Goal: Task Accomplishment & Management: Manage account settings

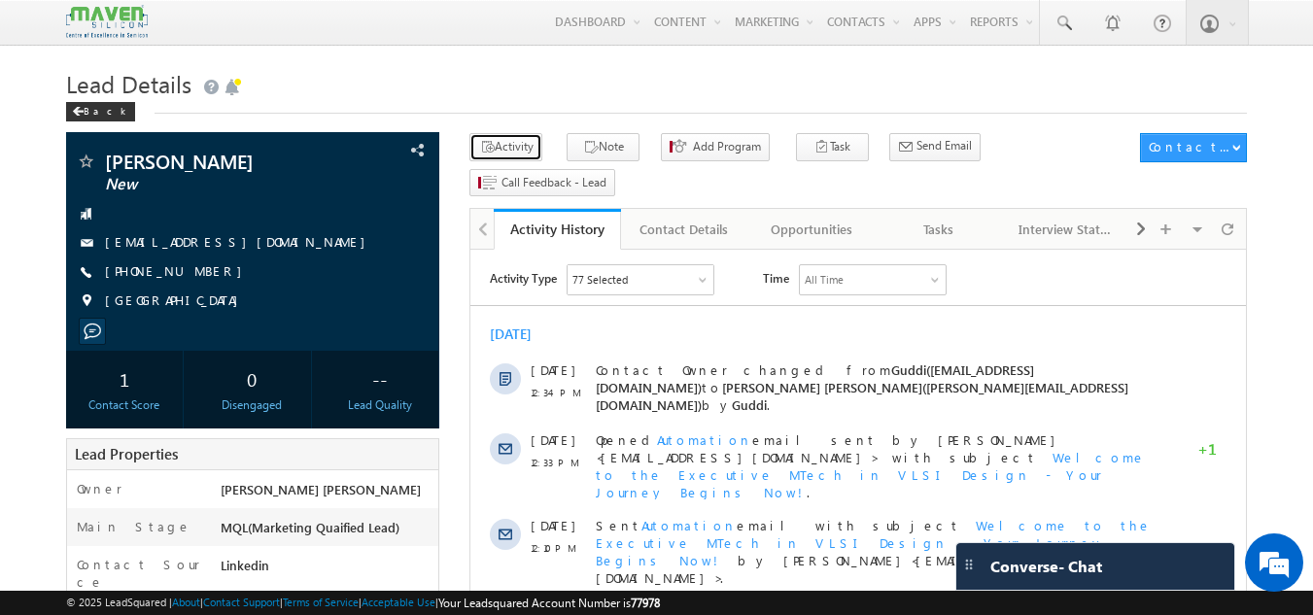
click at [522, 138] on button "Activity" at bounding box center [505, 147] width 73 height 28
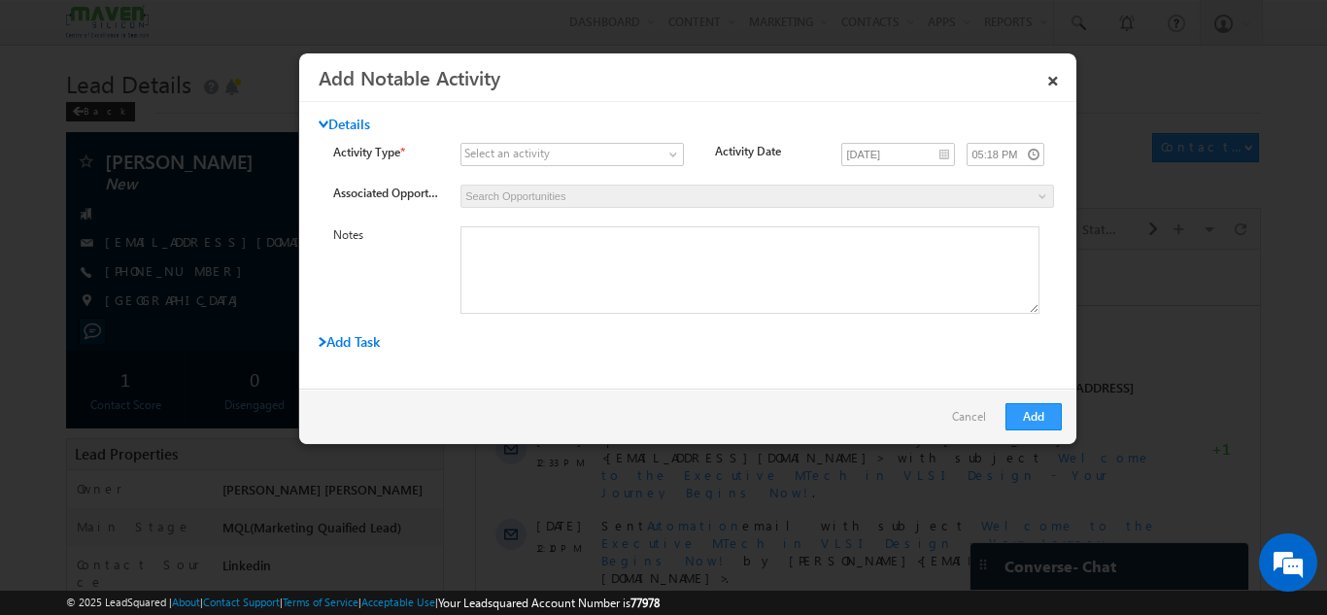
click at [522, 138] on div "Details" at bounding box center [627, 129] width 616 height 27
click at [970, 424] on link "Cancel" at bounding box center [974, 421] width 44 height 37
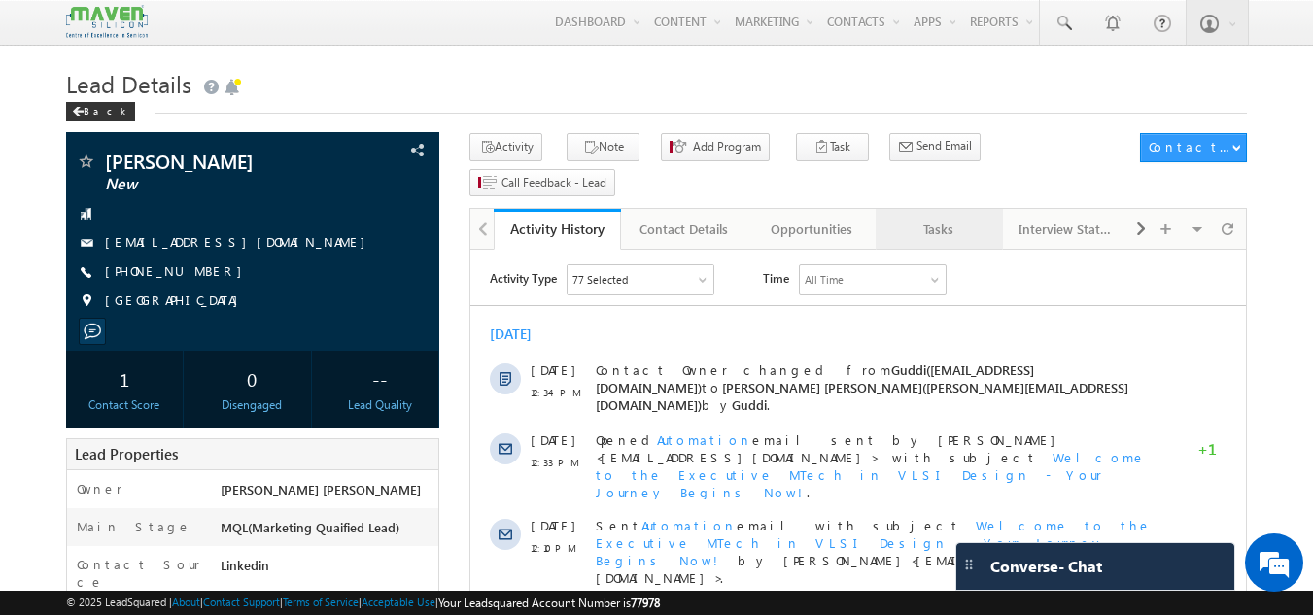
click at [927, 209] on link "Tasks" at bounding box center [939, 229] width 127 height 41
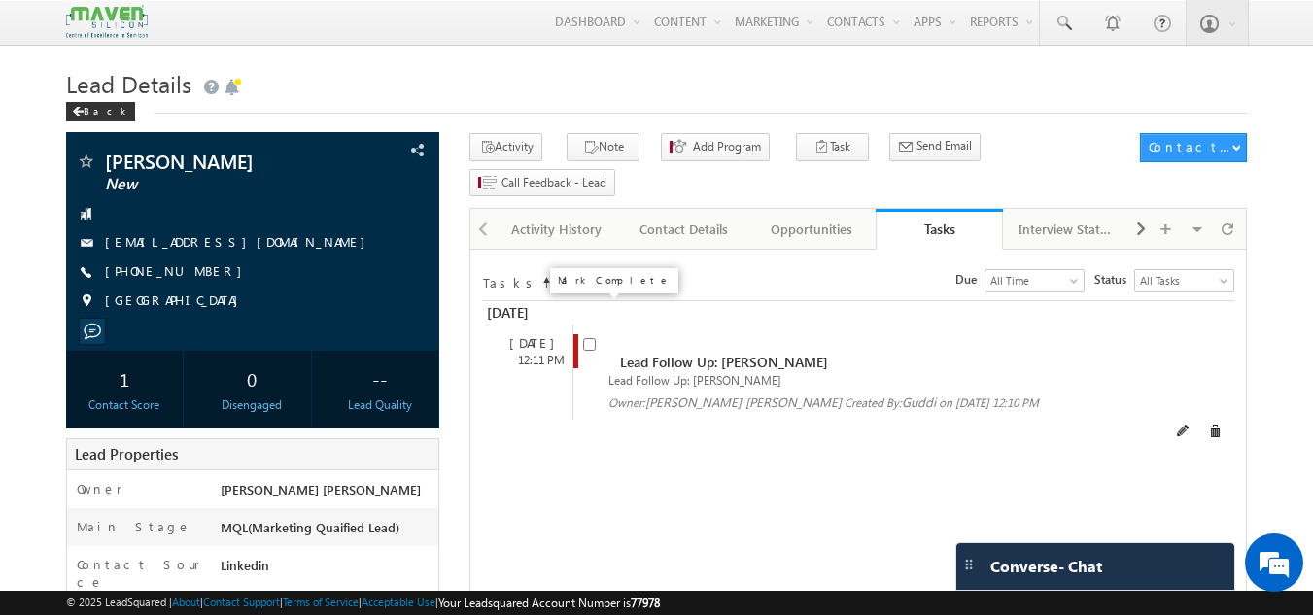
click at [586, 338] on input "checkbox" at bounding box center [589, 344] width 13 height 13
checkbox input "false"
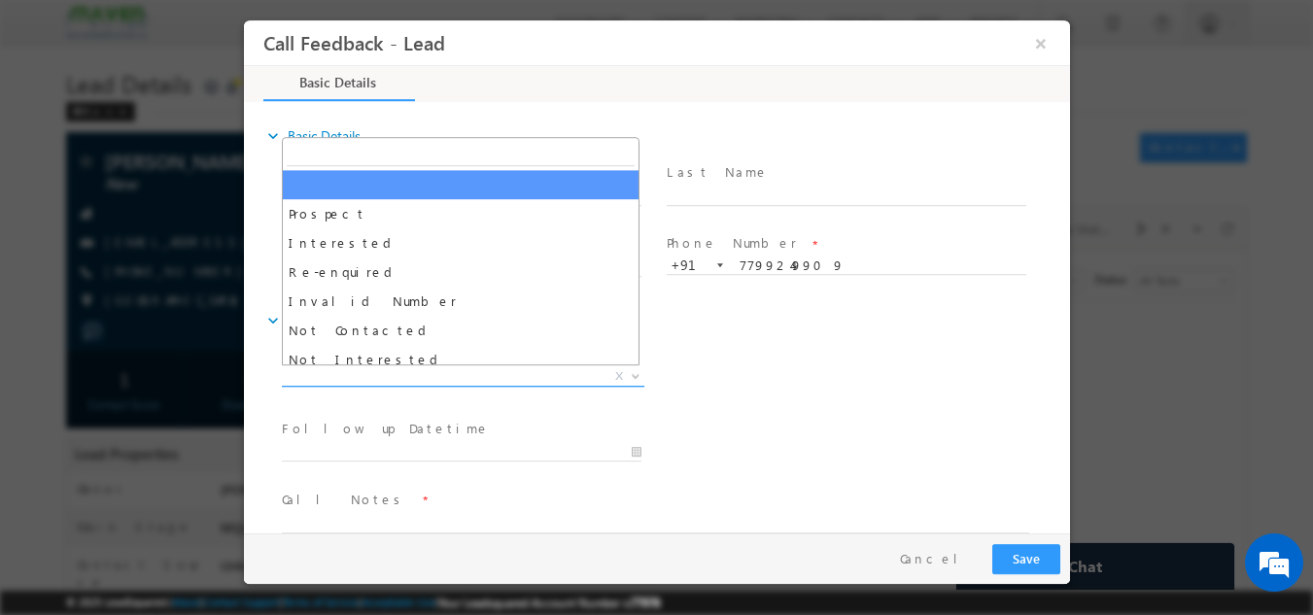
click at [487, 366] on span "X" at bounding box center [462, 375] width 362 height 19
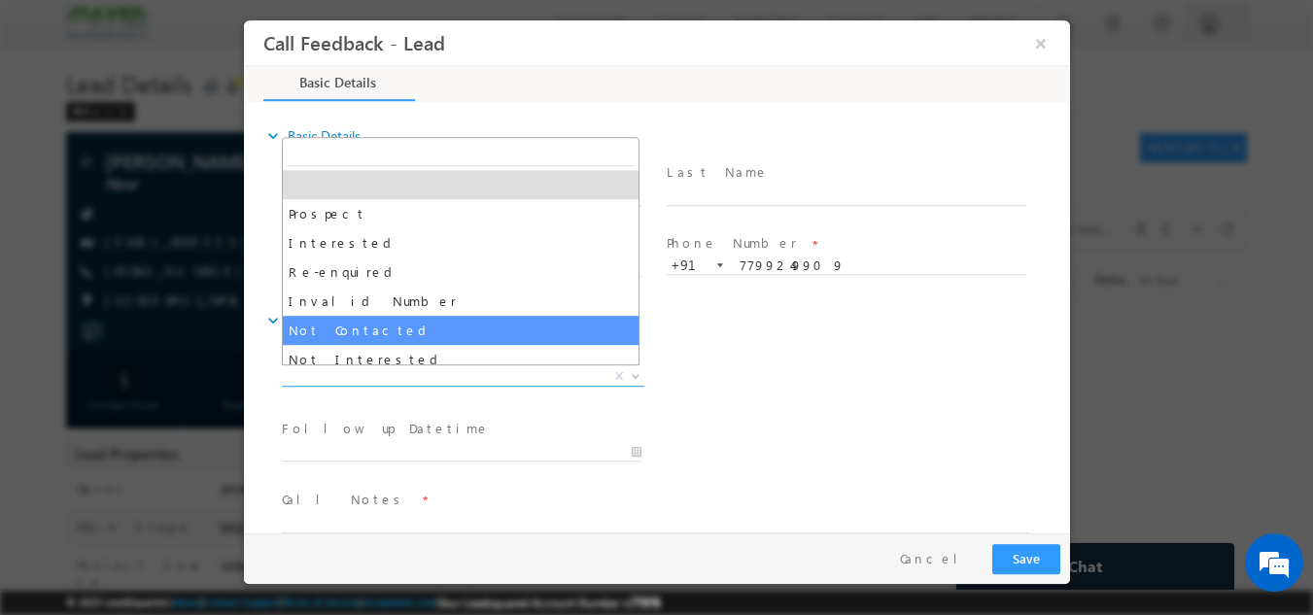
select select "Not Contacted"
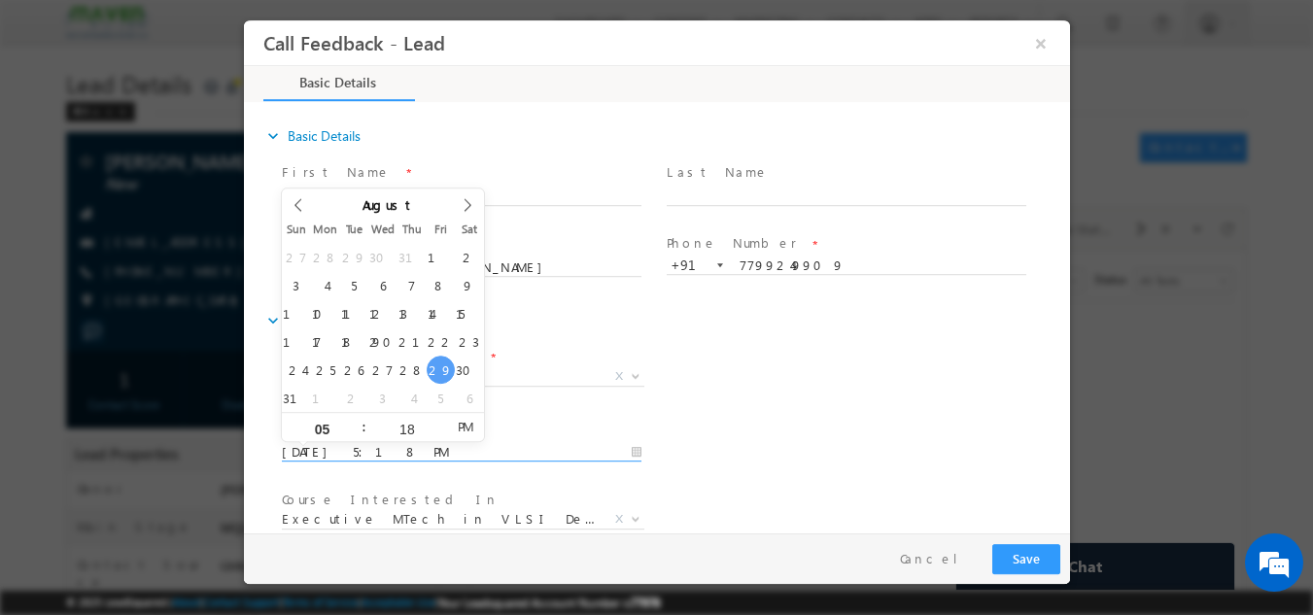
click at [440, 453] on input "29/08/2025 5:18 PM" at bounding box center [461, 451] width 360 height 19
type input "30/08/2025 5:18 PM"
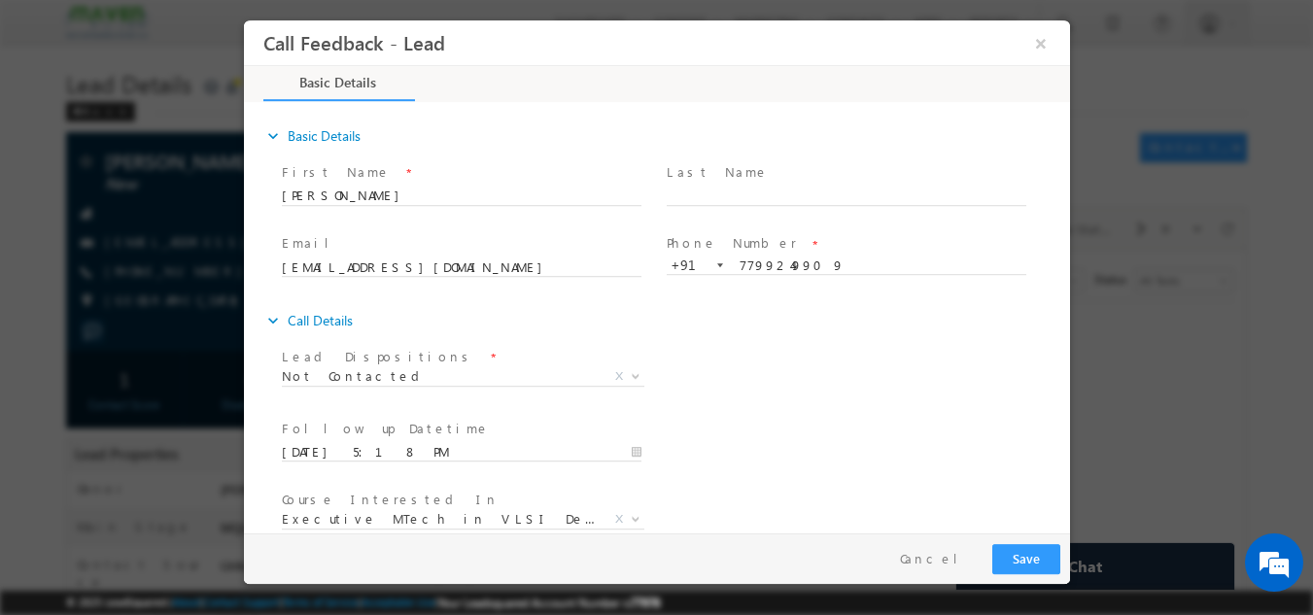
drag, startPoint x: 838, startPoint y: 363, endPoint x: 1061, endPoint y: 395, distance: 225.7
click at [1061, 395] on div "expand_more Basic Details First Name *" at bounding box center [661, 318] width 816 height 429
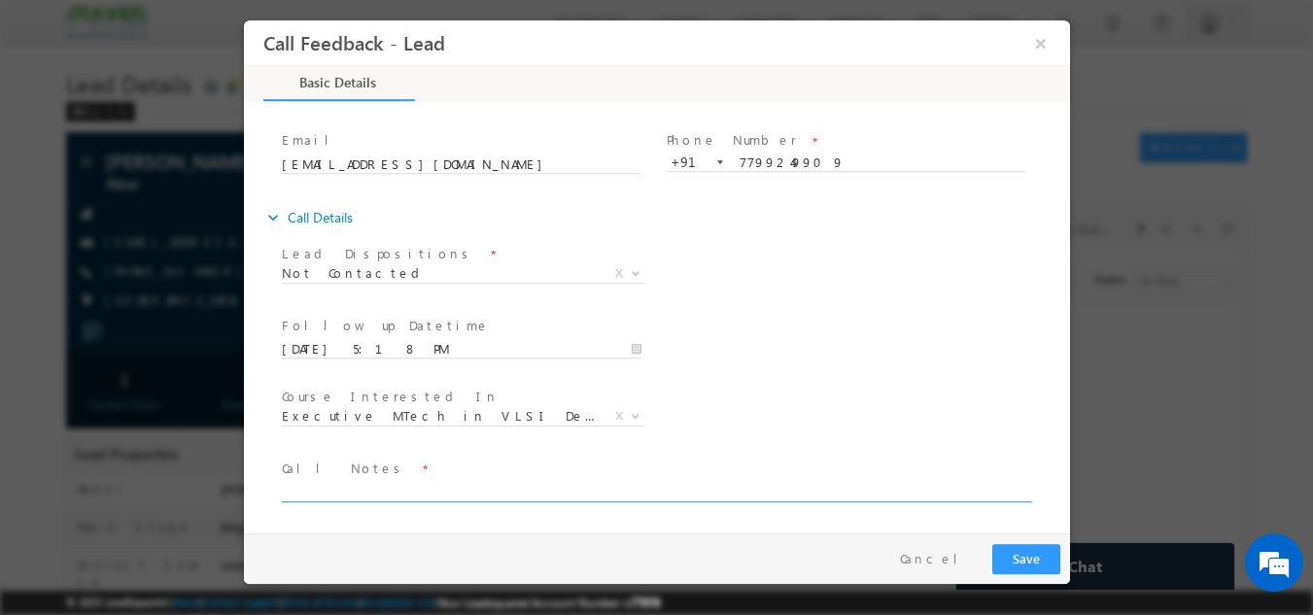
click at [538, 489] on textarea at bounding box center [654, 490] width 747 height 22
click at [541, 494] on textarea at bounding box center [654, 490] width 747 height 22
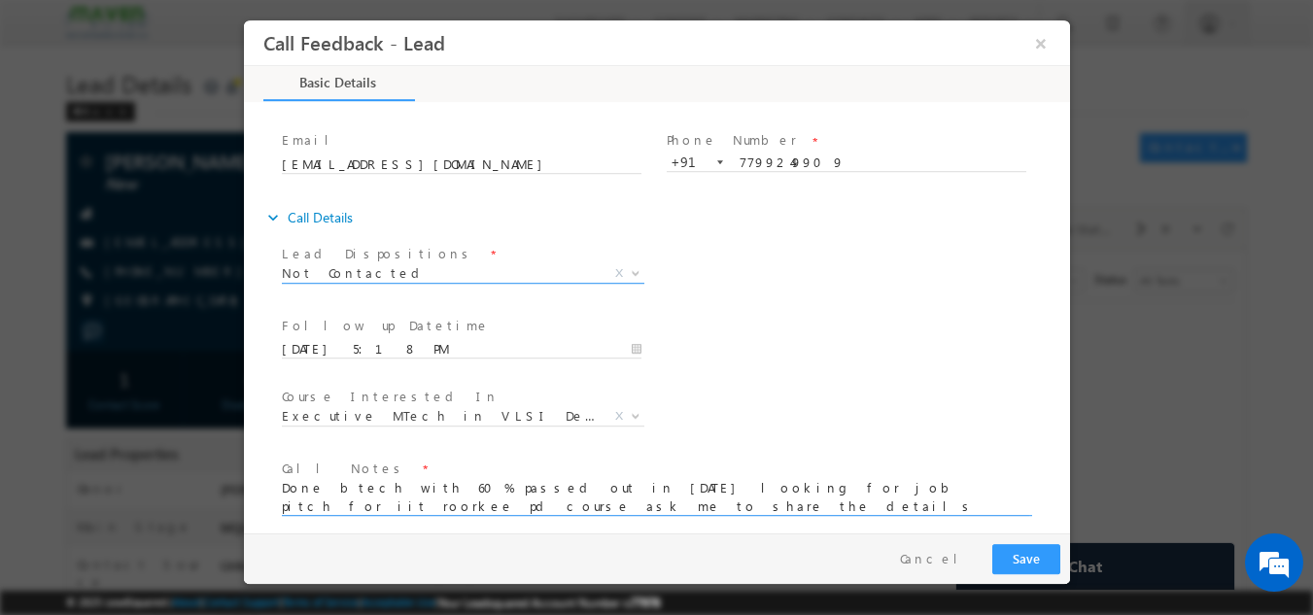
type textarea "Done btech with 60% passed out in [DATE] looking for job pitch for iit roorkee …"
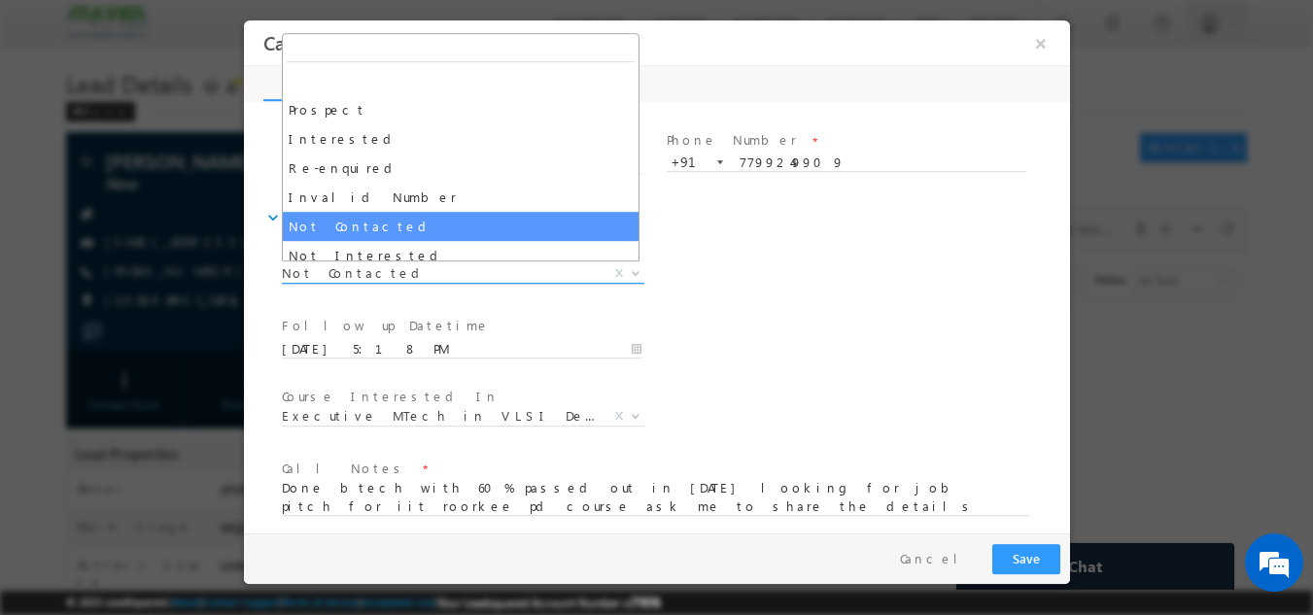
drag, startPoint x: 400, startPoint y: 270, endPoint x: 418, endPoint y: 273, distance: 17.7
click at [418, 273] on span "Not Contacted" at bounding box center [439, 271] width 316 height 17
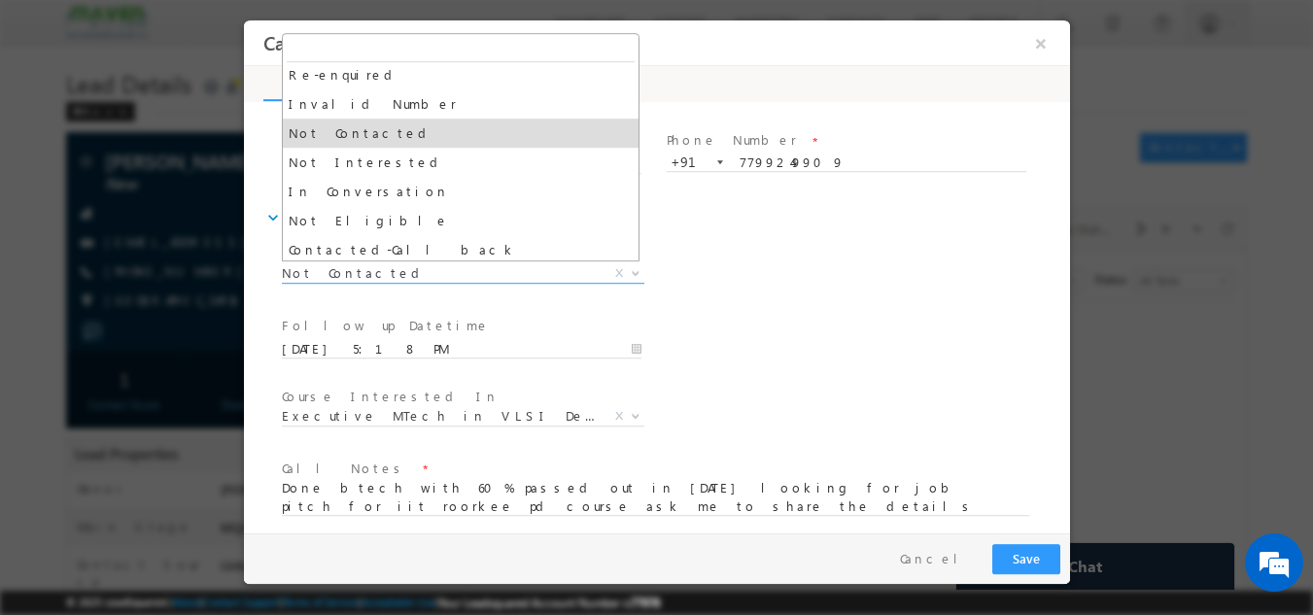
scroll to position [94, 0]
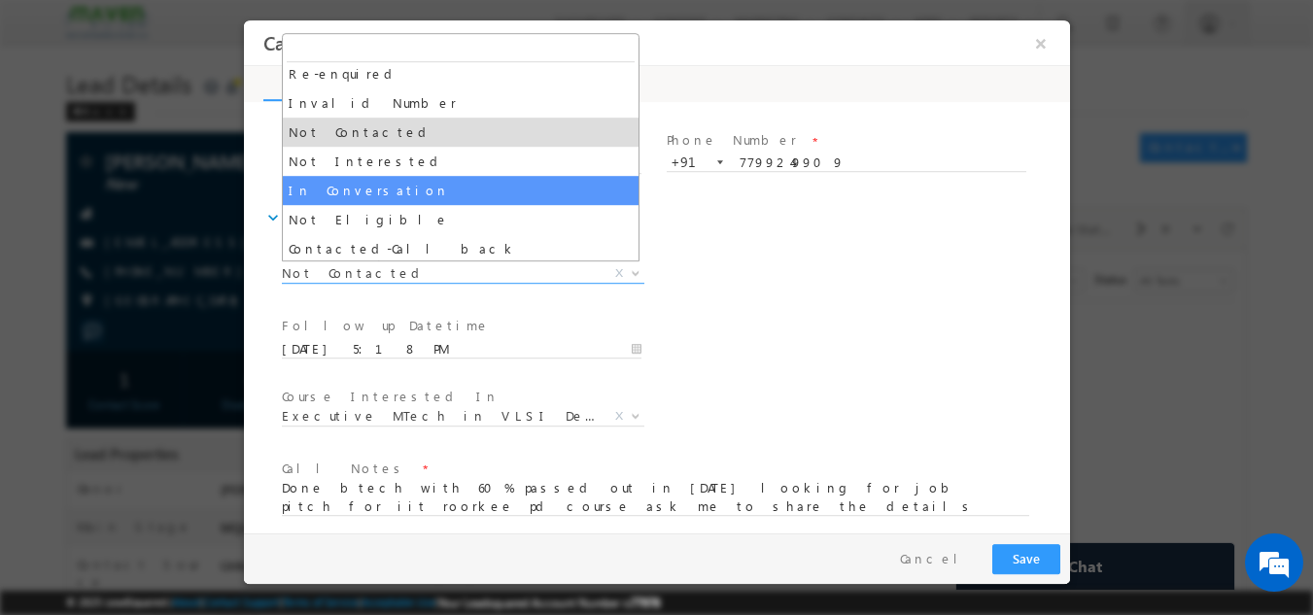
select select "In Conversation"
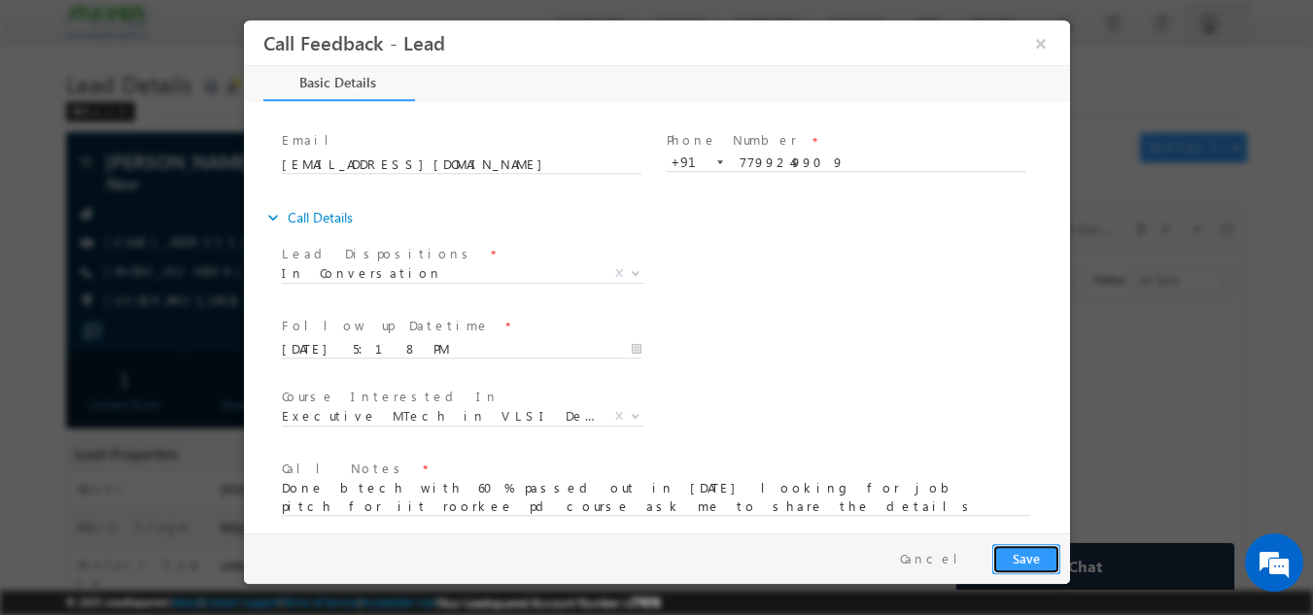
click at [1011, 549] on button "Save" at bounding box center [1025, 558] width 68 height 30
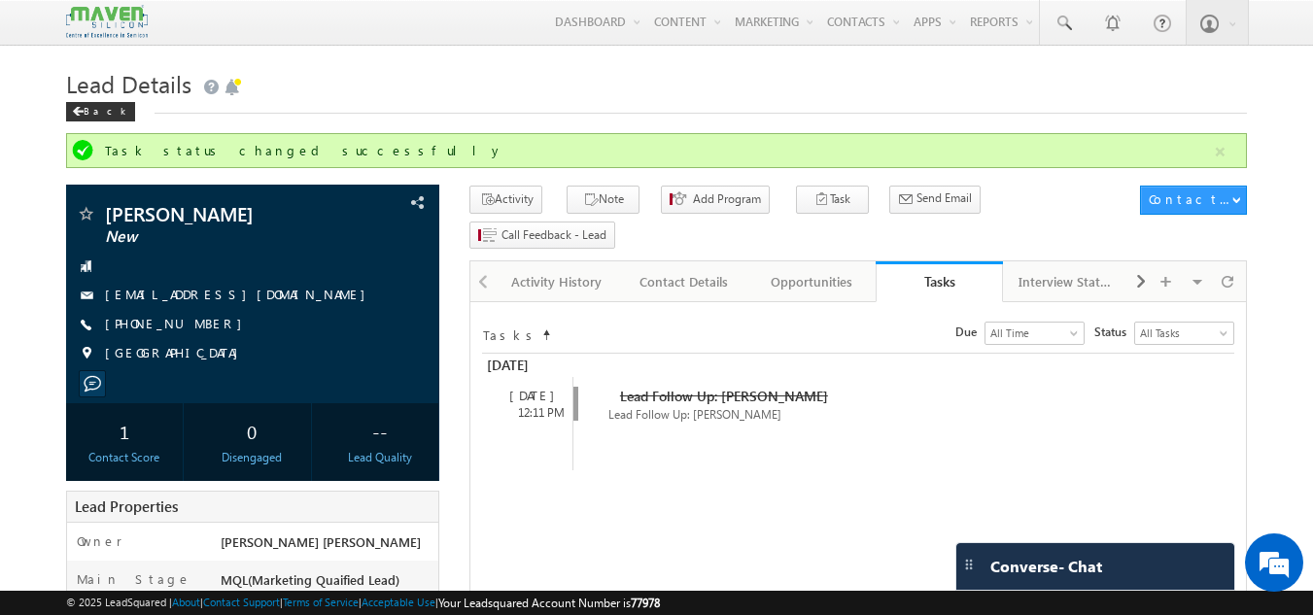
click at [1015, 567] on span "Converse - Chat" at bounding box center [1046, 566] width 112 height 17
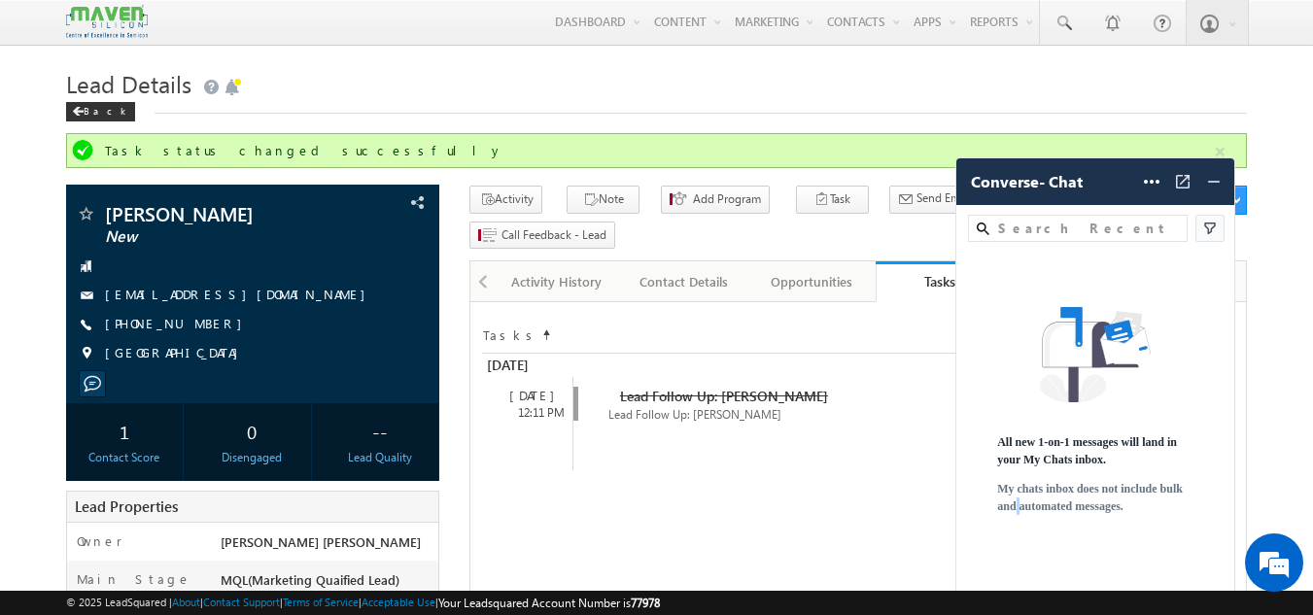
drag, startPoint x: 771, startPoint y: 540, endPoint x: 1018, endPoint y: 566, distance: 249.1
click at [1018, 566] on div "All new 1-on-1 messages will land in your My Chats inbox. My chats inbox does n…" at bounding box center [1095, 421] width 278 height 347
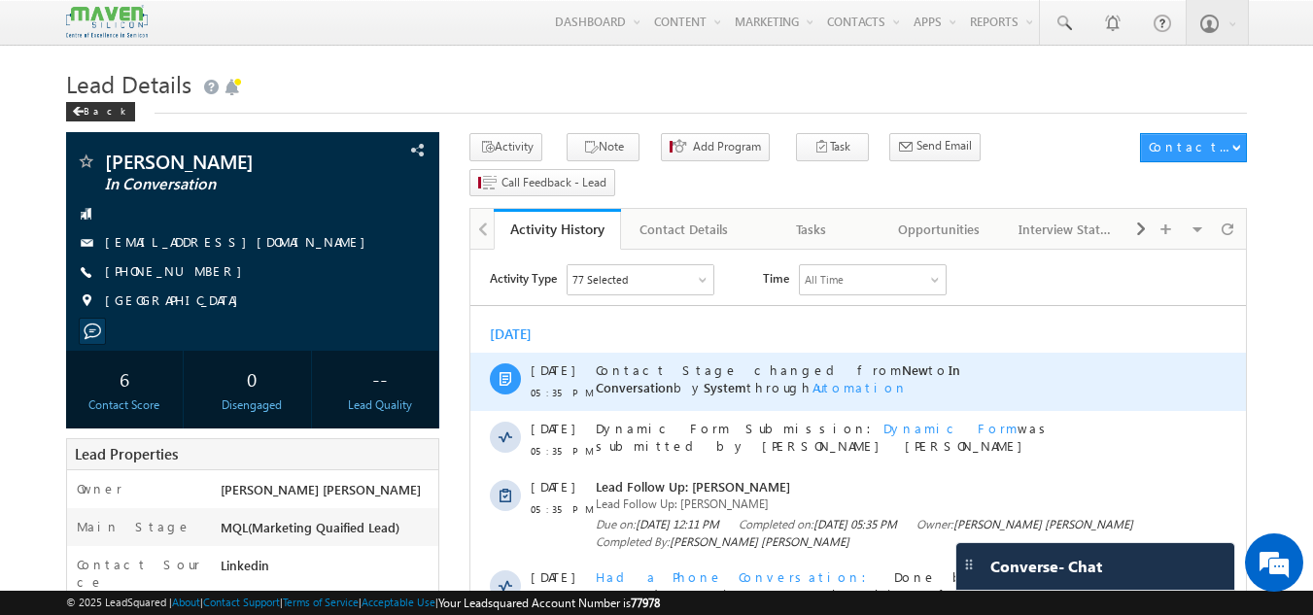
click at [801, 356] on div "Contact Stage changed from New to In Conversation by System through Automation" at bounding box center [880, 382] width 568 height 58
